Goal: Transaction & Acquisition: Obtain resource

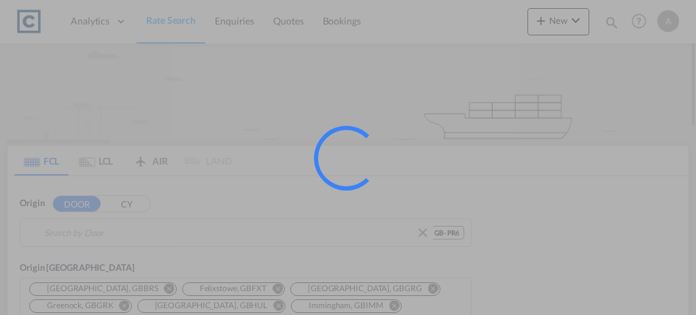
type input "GB-PR6, Chorley"
type input "Haiphong, VNHPH"
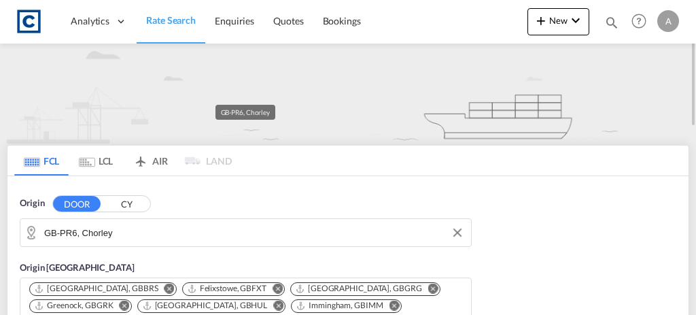
click at [206, 224] on input "GB-PR6, Chorley" at bounding box center [254, 232] width 420 height 20
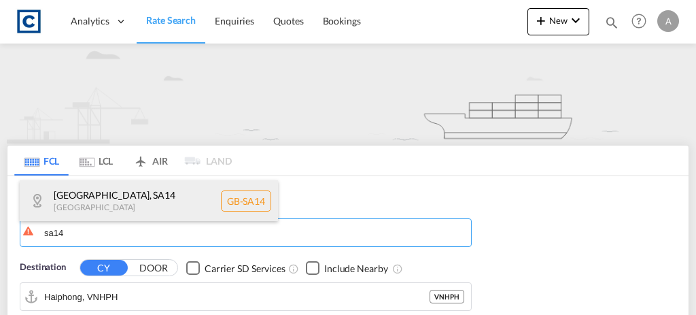
click at [171, 203] on div "[GEOGRAPHIC_DATA] , [GEOGRAPHIC_DATA] [GEOGRAPHIC_DATA] [GEOGRAPHIC_DATA]-[GEOG…" at bounding box center [149, 200] width 258 height 41
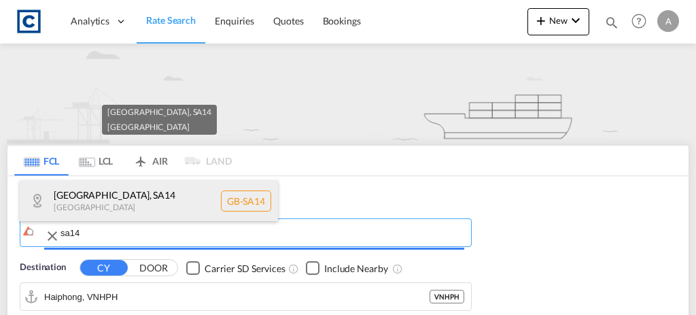
type input "GB-SA14, [GEOGRAPHIC_DATA]"
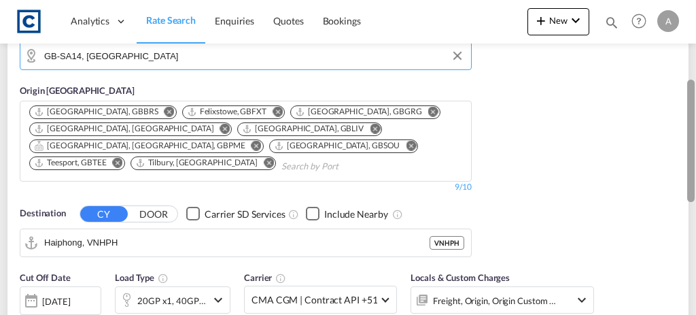
drag, startPoint x: 693, startPoint y: 67, endPoint x: 689, endPoint y: 139, distance: 72.1
click at [689, 139] on div at bounding box center [690, 141] width 7 height 122
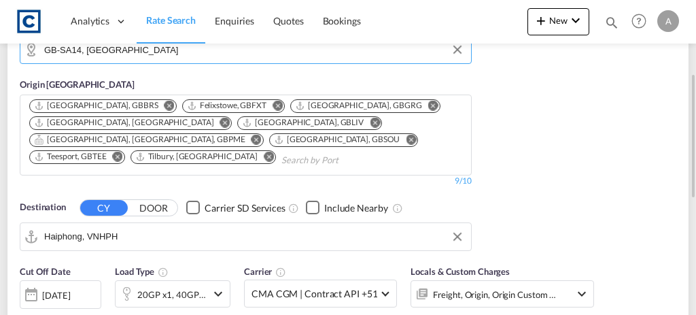
click at [171, 244] on md-autocomplete-wrap "Haiphong, VNHPH" at bounding box center [254, 239] width 420 height 27
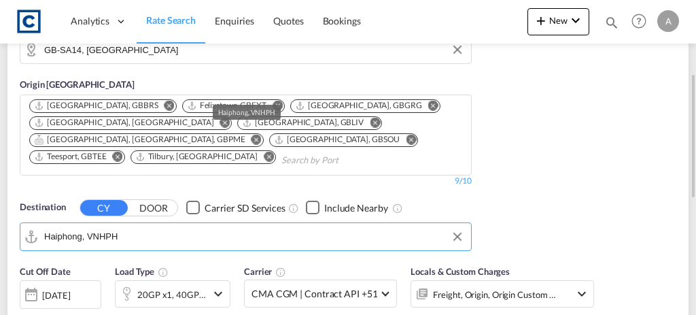
click at [160, 234] on input "Haiphong, VNHPH" at bounding box center [254, 236] width 420 height 20
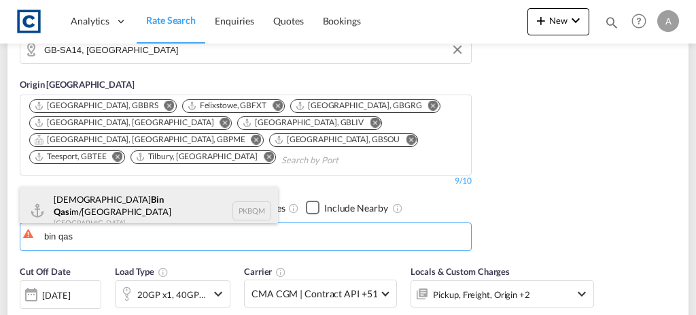
click at [182, 203] on div "[PERSON_NAME] im/[GEOGRAPHIC_DATA] [GEOGRAPHIC_DATA] PKBQM" at bounding box center [149, 210] width 258 height 49
type input "[PERSON_NAME]/[GEOGRAPHIC_DATA], PKBQM"
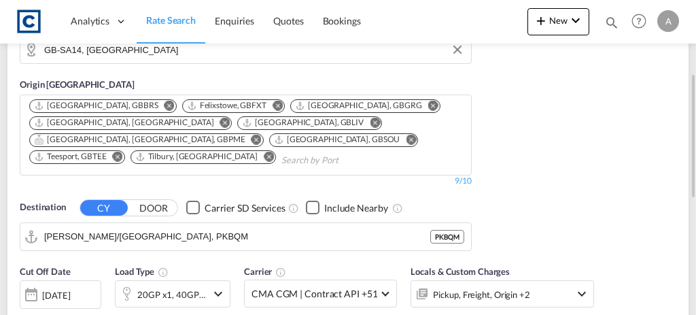
click at [533, 187] on div "Origin DOOR CY GB-SA14, [GEOGRAPHIC_DATA] Origin [GEOGRAPHIC_DATA] [GEOGRAPHIC_…" at bounding box center [347, 125] width 681 height 264
click at [186, 290] on div "20GP x1, 40GP x1" at bounding box center [171, 294] width 69 height 19
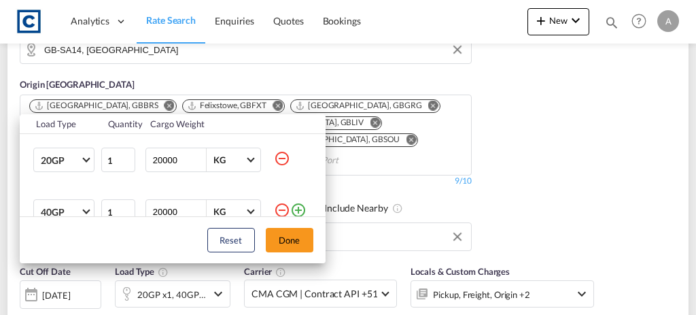
click at [275, 159] on md-icon "icon-minus-circle-outline" at bounding box center [282, 158] width 16 height 16
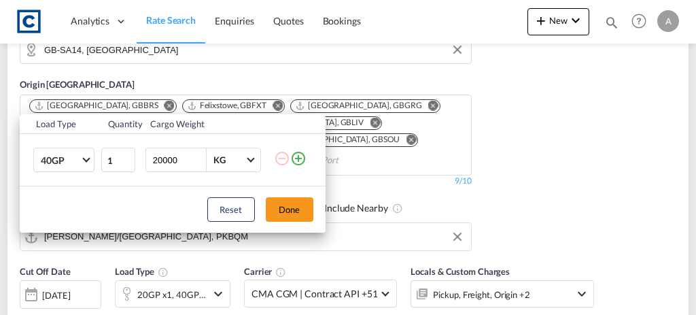
click at [288, 226] on div "Reset Done" at bounding box center [173, 209] width 306 height 46
click at [281, 211] on button "Done" at bounding box center [290, 209] width 48 height 24
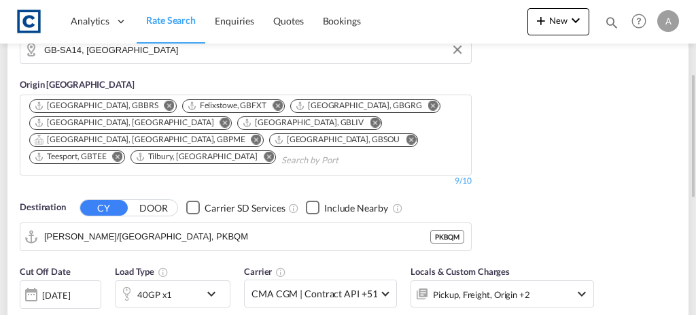
click at [54, 289] on div "[DATE]" at bounding box center [56, 295] width 28 height 12
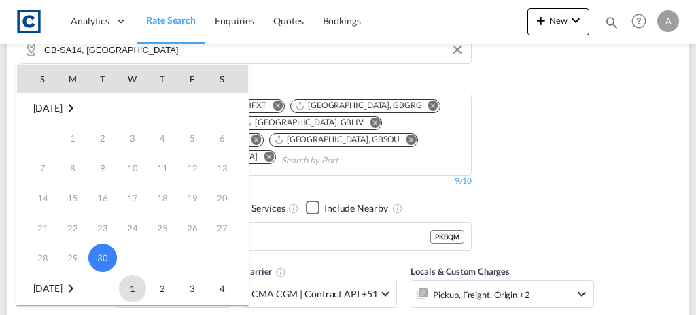
click at [132, 285] on span "1" at bounding box center [132, 288] width 27 height 27
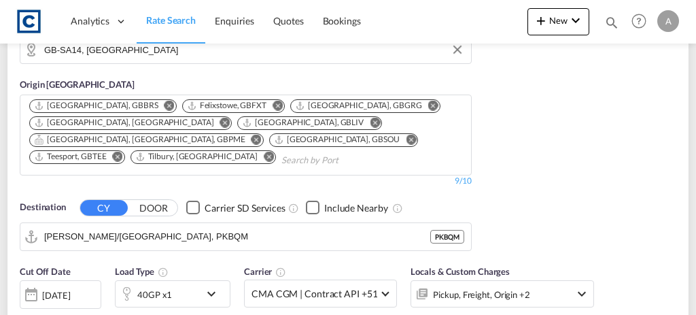
scroll to position [385, 0]
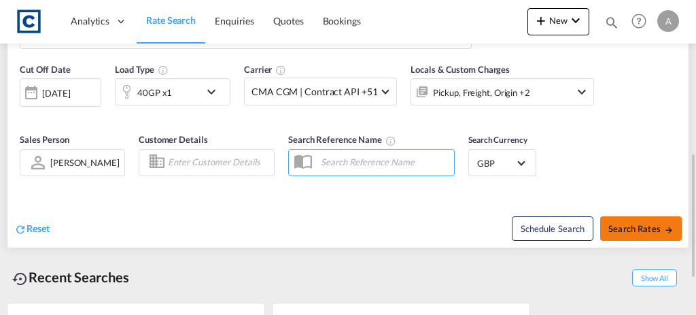
click at [661, 227] on span "Search Rates" at bounding box center [640, 228] width 65 height 11
type input "SA14 to PKBQM / [DATE]"
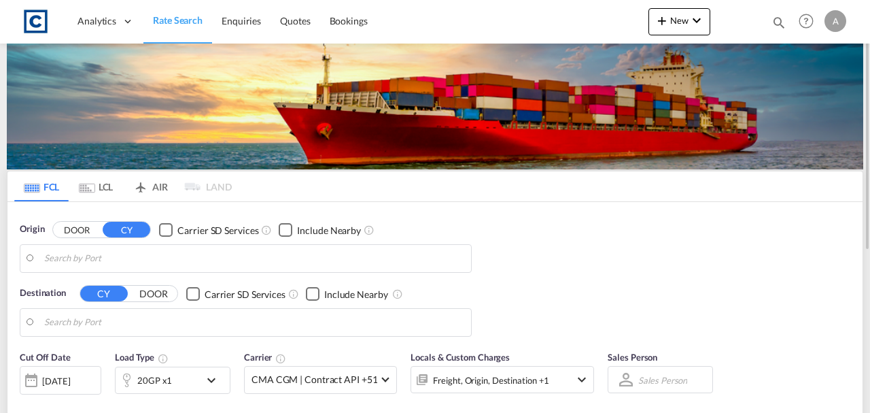
type input "GB-SA14, [GEOGRAPHIC_DATA]"
type input "[PERSON_NAME]/[GEOGRAPHIC_DATA], PKBQM"
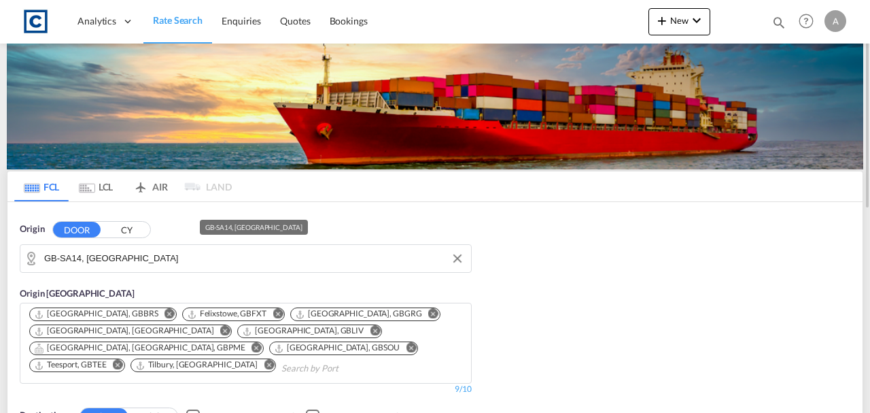
click at [194, 263] on input "GB-SA14, [GEOGRAPHIC_DATA]" at bounding box center [254, 258] width 420 height 20
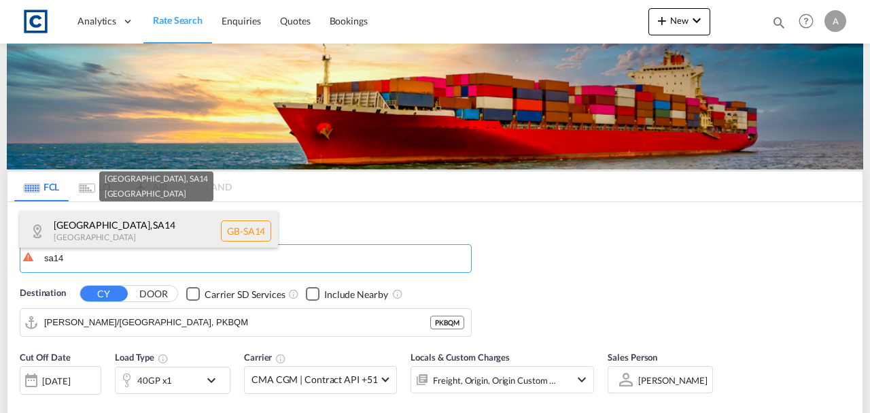
click at [169, 237] on div "[GEOGRAPHIC_DATA] , [GEOGRAPHIC_DATA] [GEOGRAPHIC_DATA] [GEOGRAPHIC_DATA]-[GEOG…" at bounding box center [149, 231] width 258 height 41
type input "GB-SA14, [GEOGRAPHIC_DATA]"
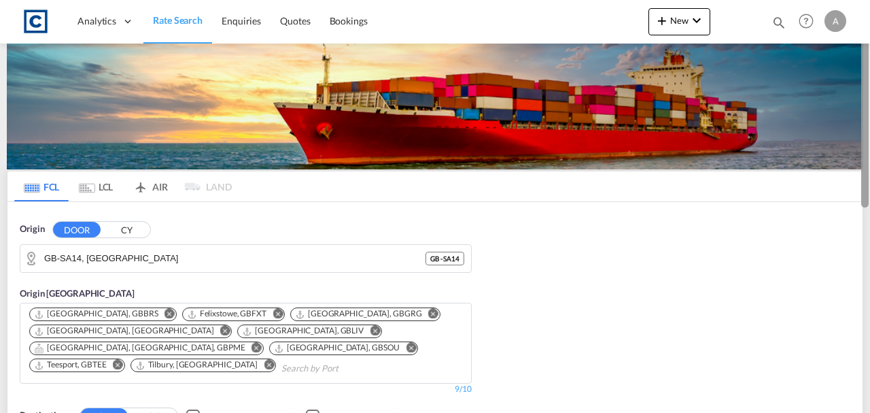
drag, startPoint x: 869, startPoint y: 95, endPoint x: 863, endPoint y: 135, distance: 39.8
click at [867, 135] on div at bounding box center [868, 206] width 3 height 407
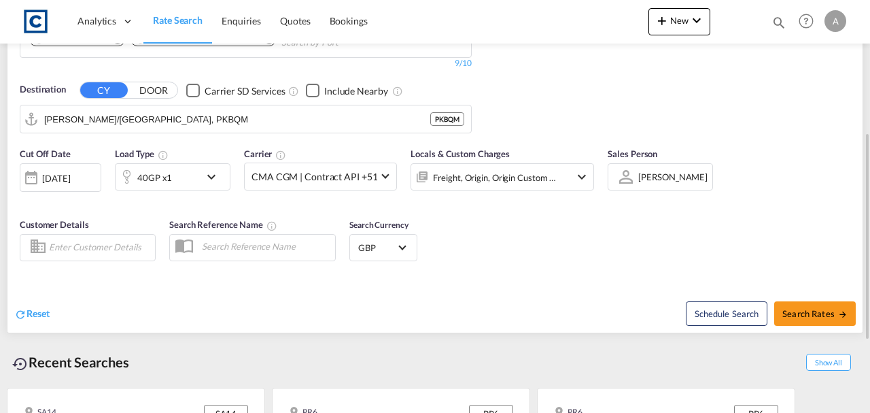
scroll to position [305, 0]
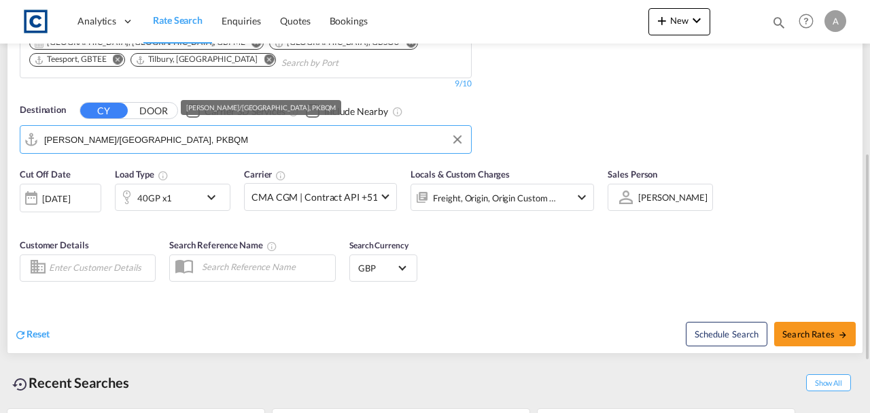
click at [220, 139] on input "[PERSON_NAME]/[GEOGRAPHIC_DATA], PKBQM" at bounding box center [254, 139] width 420 height 20
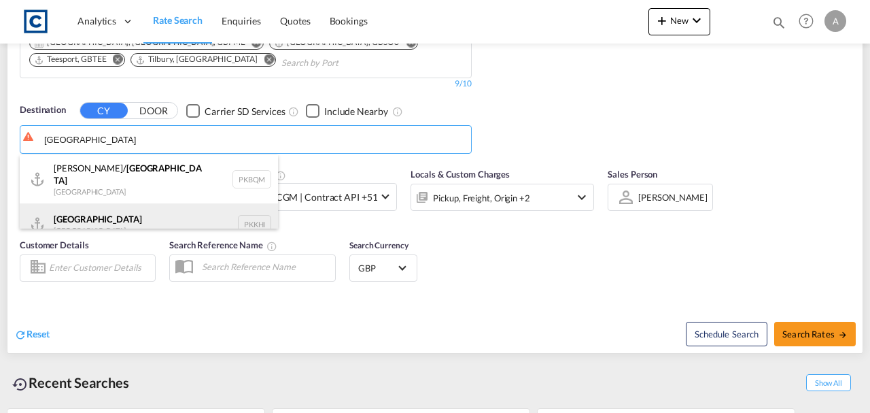
click at [130, 215] on div "Karachi Pakistan PKKHI" at bounding box center [149, 223] width 258 height 41
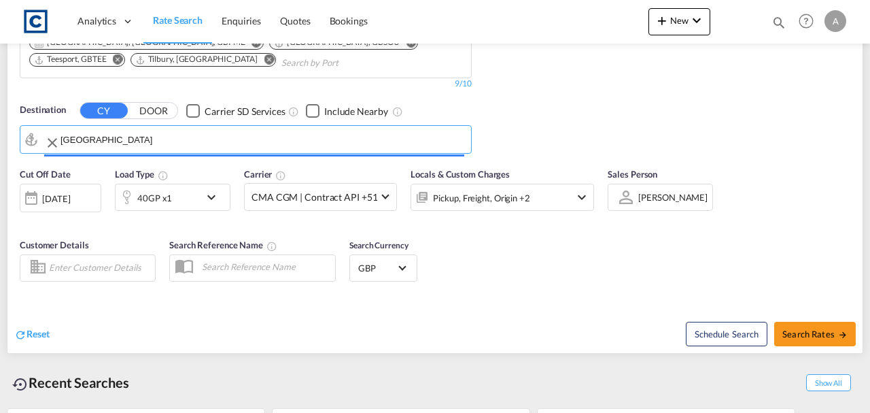
type input "Karachi, PKKHI"
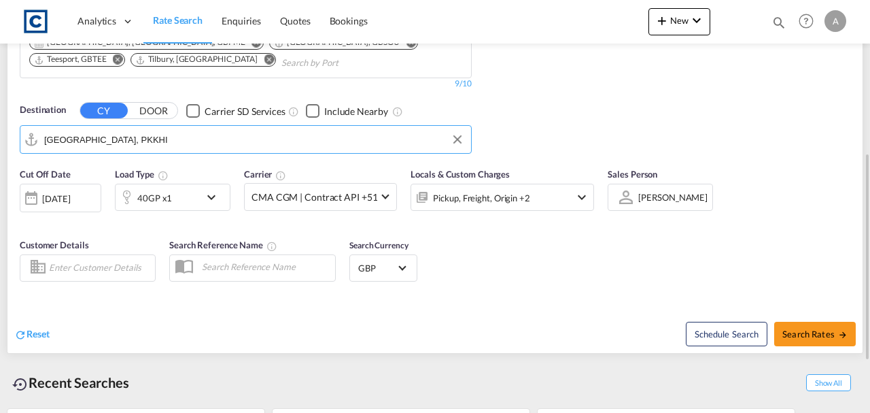
click at [50, 198] on div "[DATE]" at bounding box center [56, 198] width 28 height 12
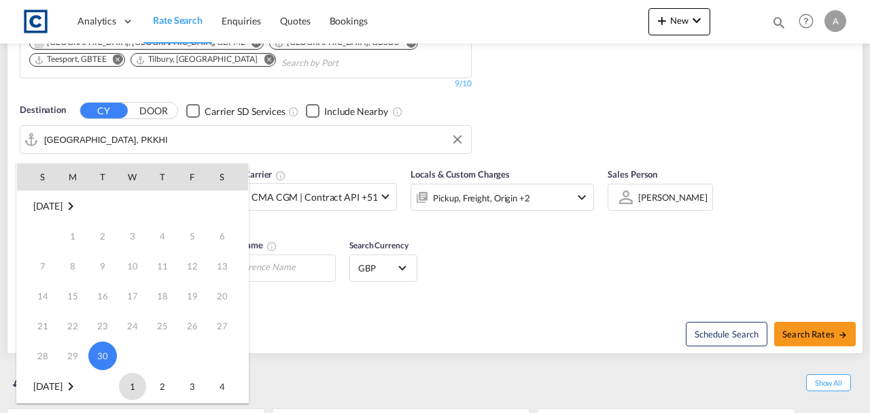
click at [137, 385] on span "1" at bounding box center [132, 385] width 27 height 27
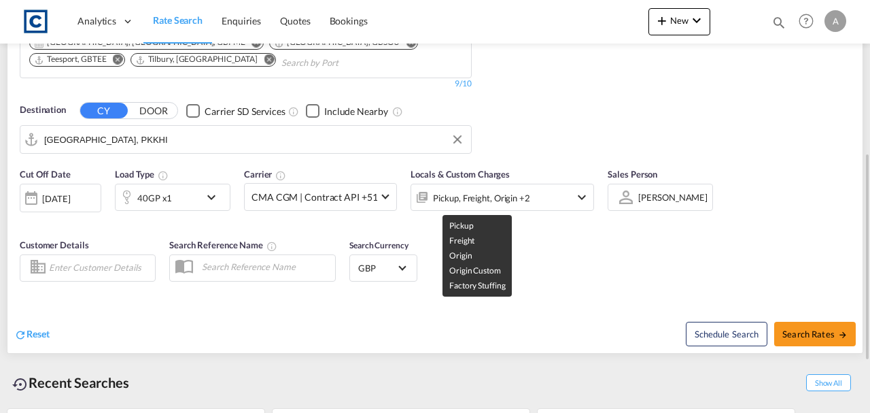
click at [459, 201] on div "Pickup, Freight, Origin +2" at bounding box center [481, 197] width 97 height 19
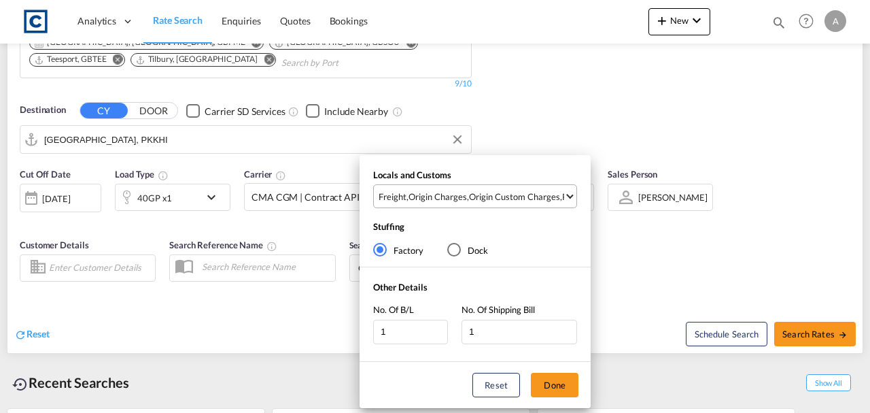
click at [470, 196] on div "Origin Custom Charges" at bounding box center [514, 196] width 91 height 12
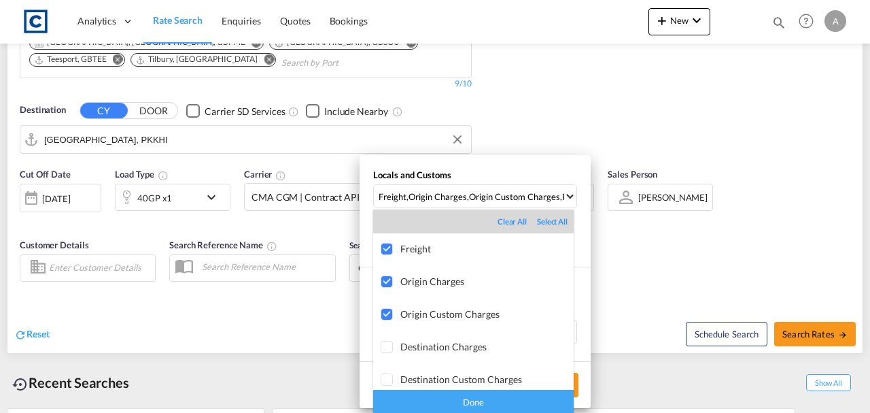
click at [662, 258] on md-backdrop at bounding box center [435, 206] width 870 height 413
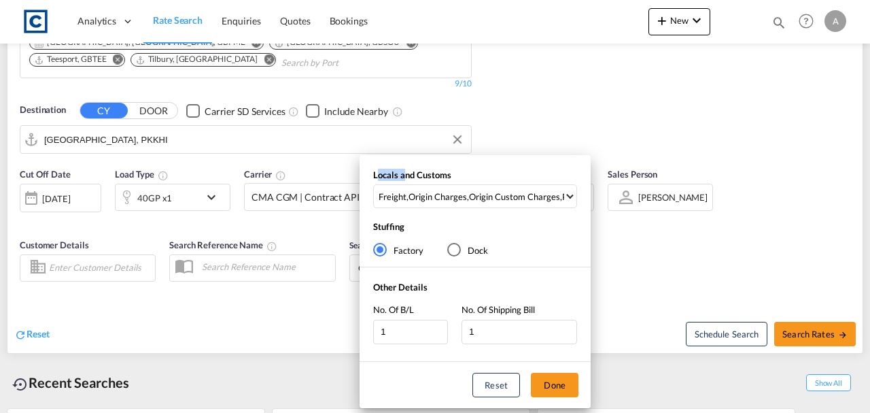
click at [662, 258] on div "Locals and Customs Freight , Origin Charges , Origin Custom Charges , Pickup Ch…" at bounding box center [435, 206] width 870 height 413
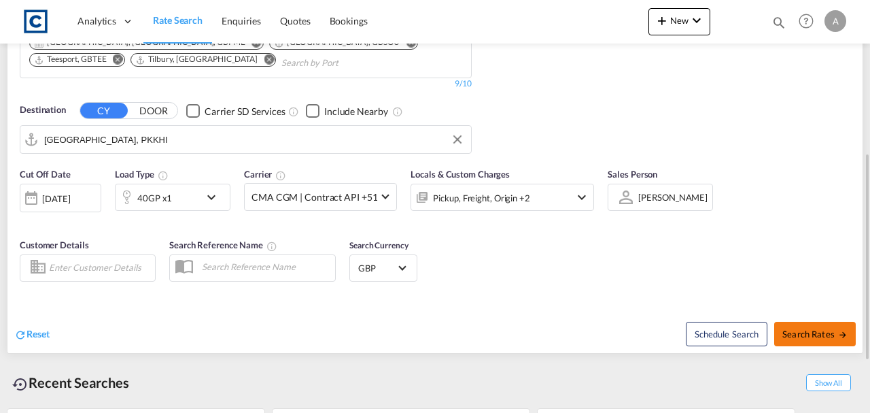
click at [790, 323] on button "Search Rates" at bounding box center [815, 333] width 82 height 24
type input "SA14 to PKKHI / 1 Oct 2025"
